Goal: Task Accomplishment & Management: Manage account settings

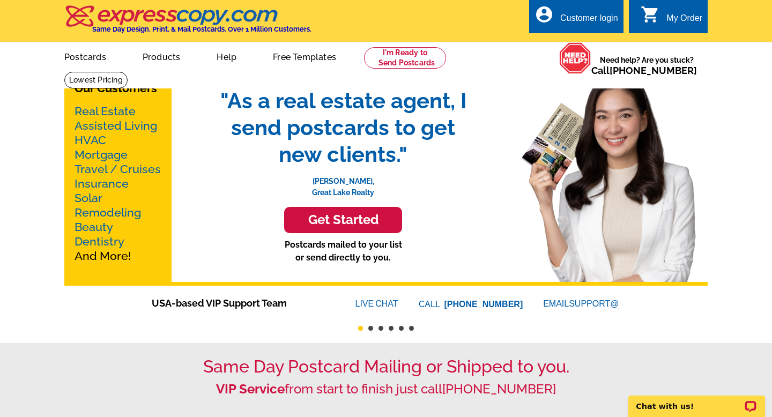
click at [560, 19] on div "Customer login" at bounding box center [589, 20] width 58 height 15
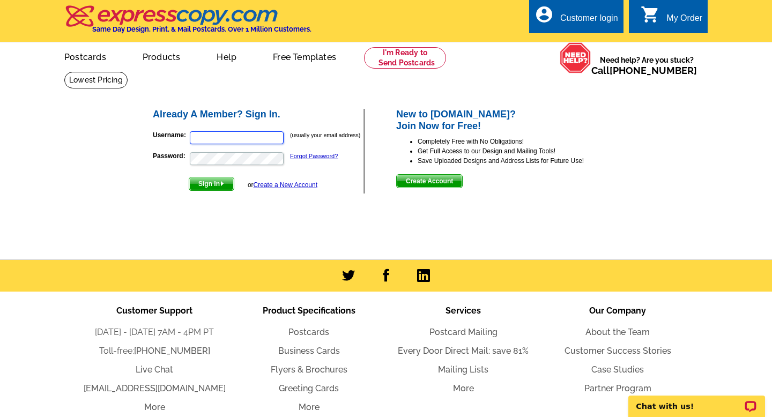
type input "[PERSON_NAME][EMAIL_ADDRESS][DOMAIN_NAME]"
click at [219, 184] on span "Sign In" at bounding box center [211, 183] width 44 height 13
